Goal: Task Accomplishment & Management: Manage account settings

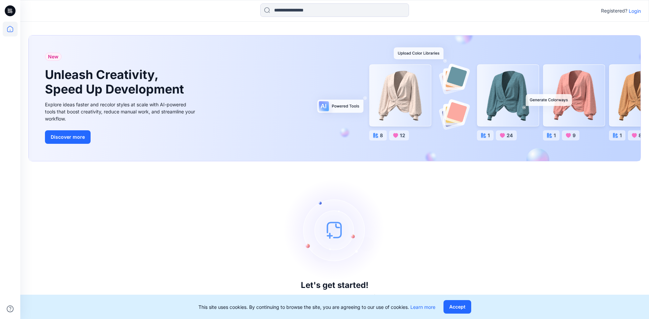
click at [631, 13] on p "Login" at bounding box center [635, 10] width 12 height 7
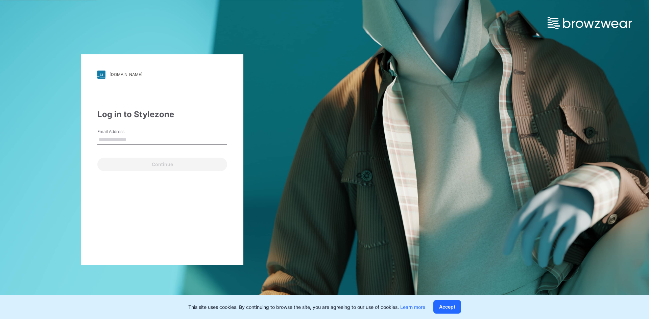
type input "**********"
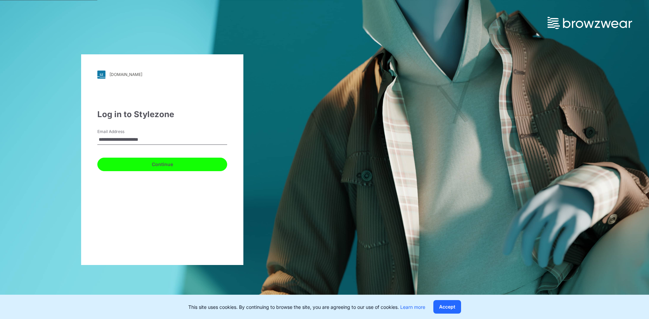
click at [137, 162] on button "Continue" at bounding box center [162, 165] width 130 height 14
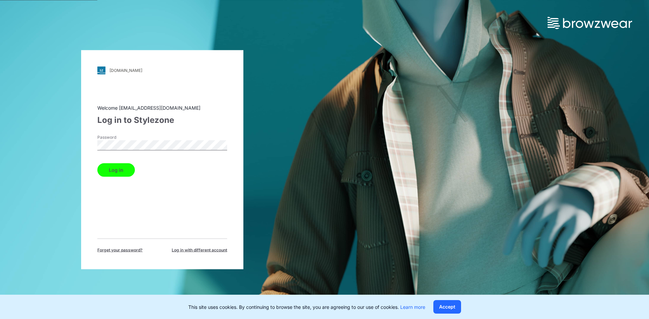
click at [117, 166] on button "Log in" at bounding box center [116, 170] width 38 height 14
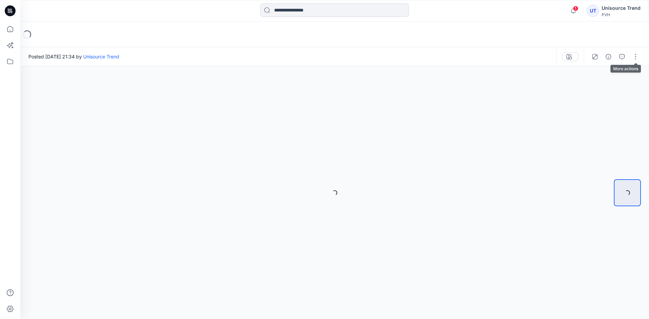
click at [636, 57] on button "button" at bounding box center [635, 56] width 11 height 11
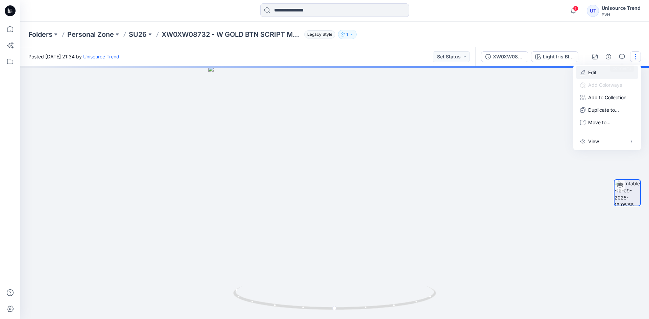
click at [607, 72] on button "Edit" at bounding box center [607, 72] width 62 height 13
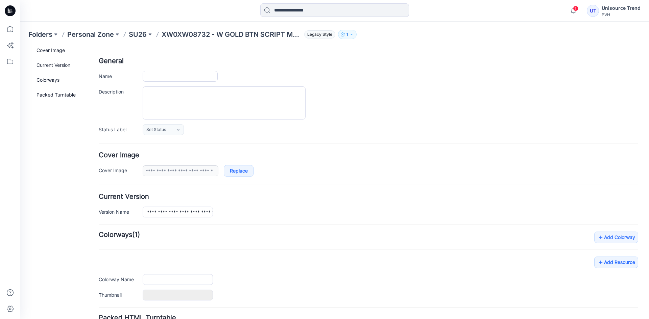
type input "**********"
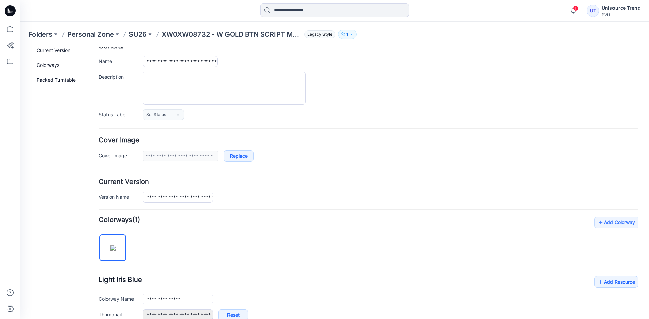
scroll to position [86, 0]
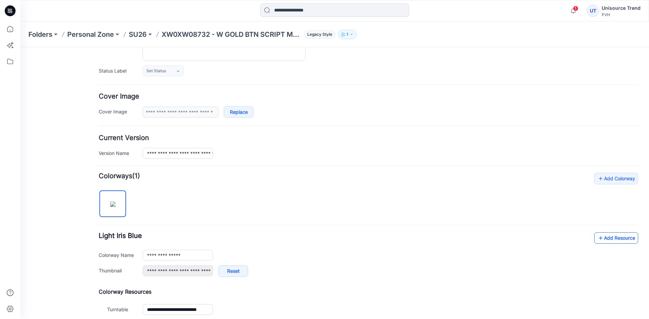
click at [621, 237] on link "Add Resource" at bounding box center [616, 238] width 44 height 11
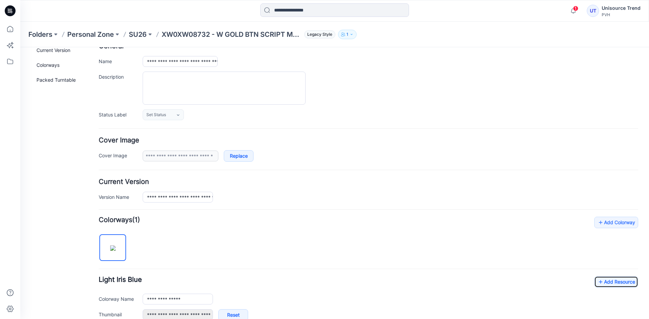
scroll to position [0, 0]
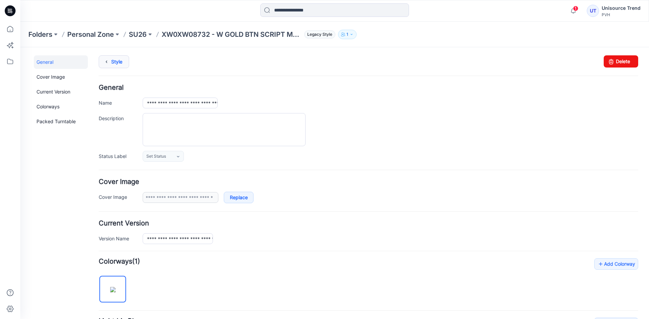
click at [108, 65] on icon at bounding box center [106, 62] width 9 height 12
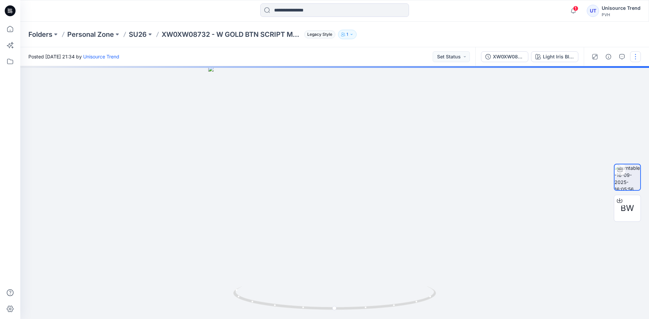
click at [637, 58] on button "button" at bounding box center [635, 56] width 11 height 11
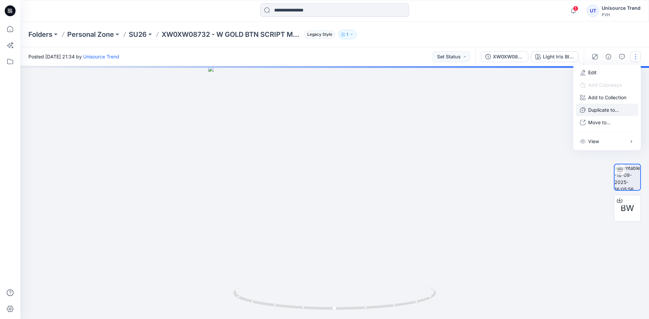
click at [608, 108] on p "Duplicate to..." at bounding box center [603, 109] width 31 height 7
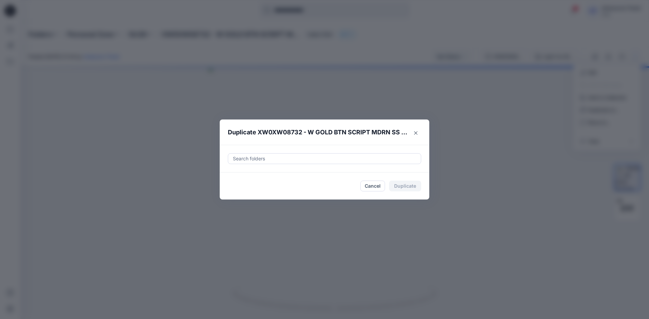
click at [263, 160] on div at bounding box center [324, 159] width 185 height 8
click at [235, 175] on div "SU26 THW Folders unisourcetrend" at bounding box center [325, 179] width 184 height 15
type input "********"
click at [225, 194] on footer "Cancel Duplicate" at bounding box center [325, 186] width 210 height 27
click at [397, 187] on button "Duplicate" at bounding box center [405, 186] width 32 height 11
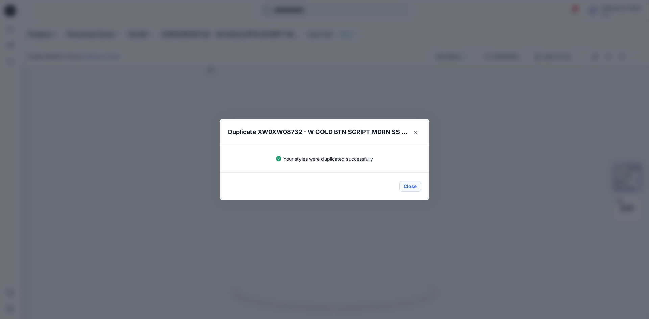
click at [411, 188] on button "Close" at bounding box center [410, 186] width 22 height 11
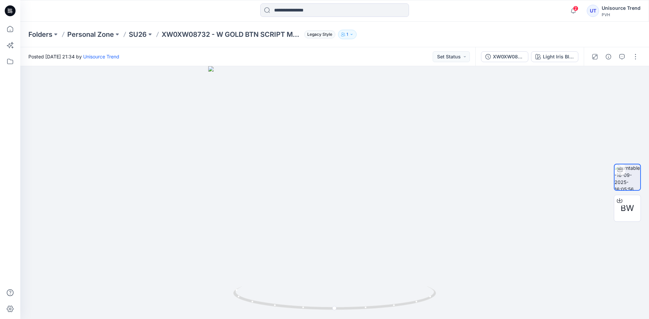
click at [14, 9] on icon at bounding box center [10, 10] width 11 height 11
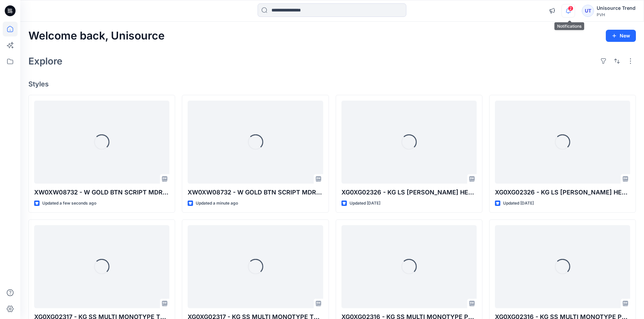
click at [566, 8] on icon "button" at bounding box center [568, 11] width 13 height 14
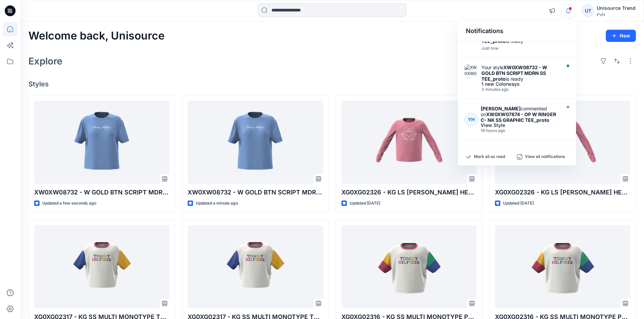
scroll to position [34, 0]
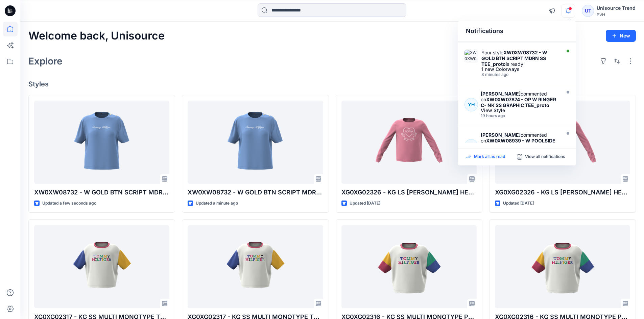
click at [488, 156] on p "Mark all as read" at bounding box center [489, 157] width 31 height 6
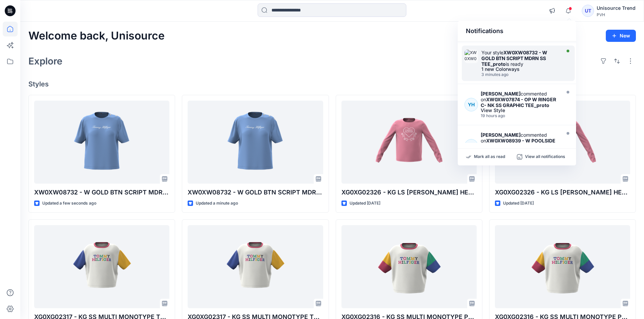
scroll to position [0, 0]
